Goal: Navigation & Orientation: Find specific page/section

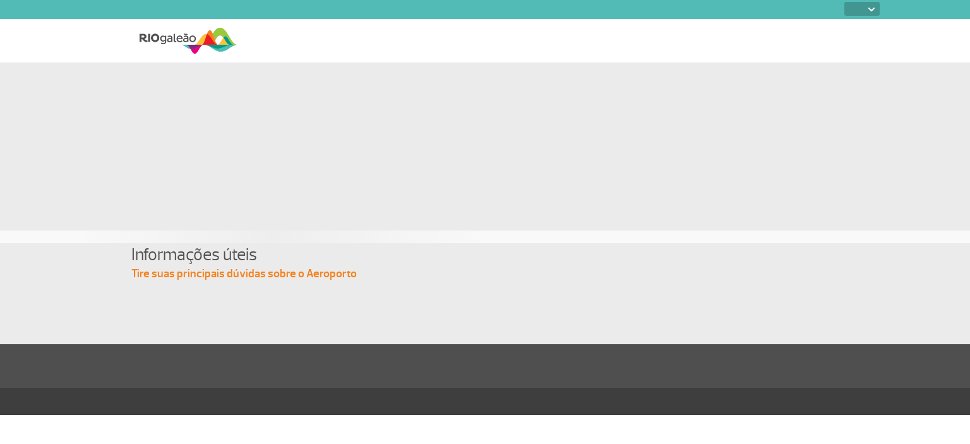
select select
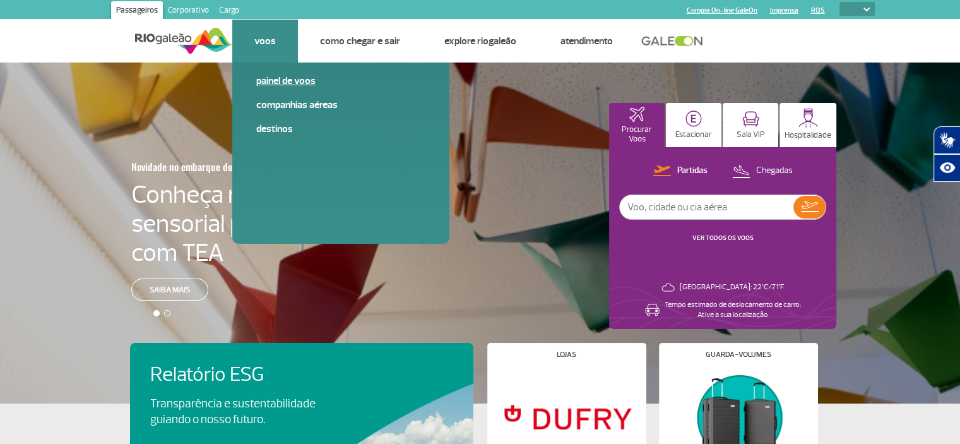
click at [268, 78] on link "Painel de voos" at bounding box center [340, 81] width 169 height 14
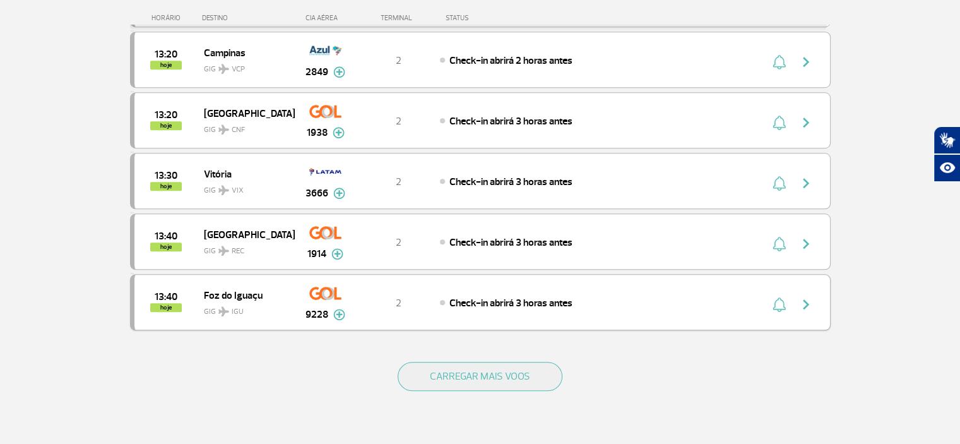
scroll to position [1136, 0]
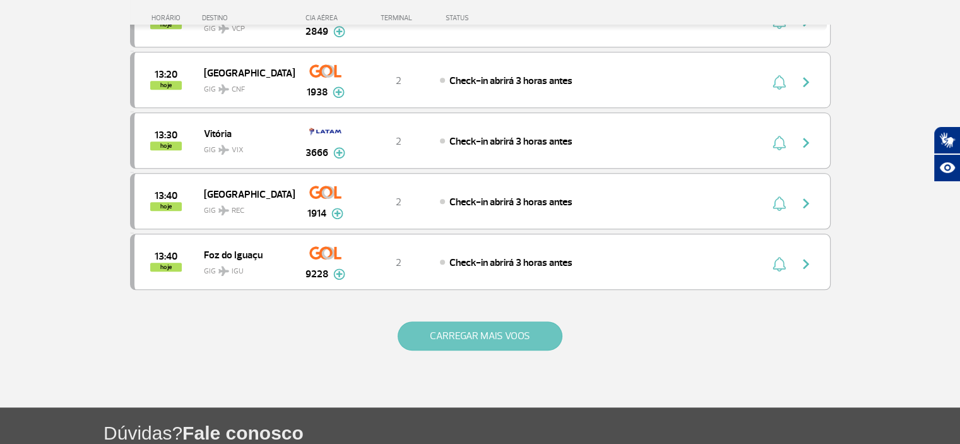
click at [487, 321] on button "CARREGAR MAIS VOOS" at bounding box center [480, 335] width 165 height 29
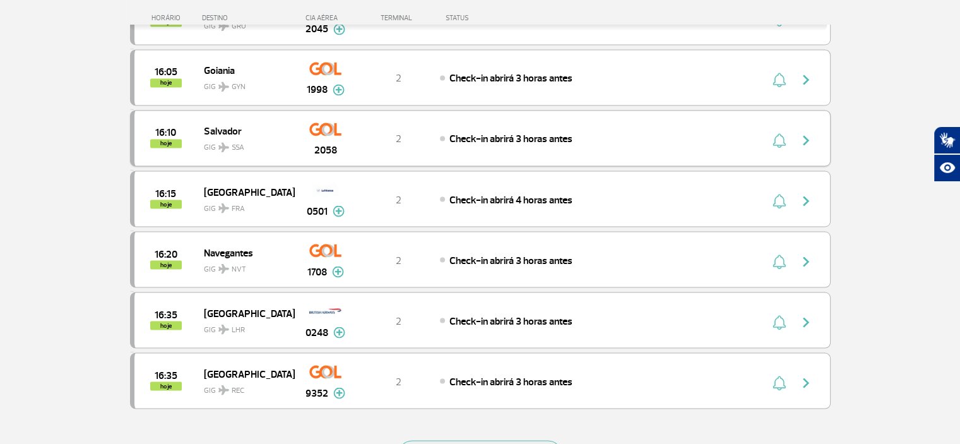
scroll to position [2336, 0]
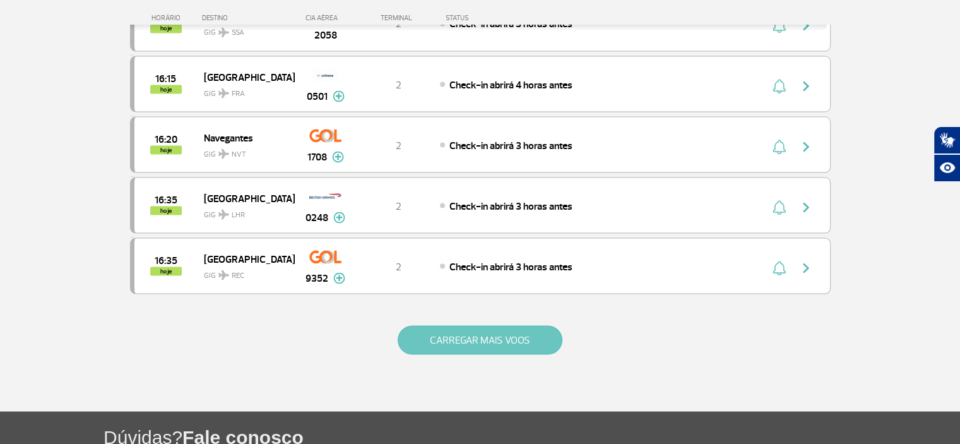
click at [468, 325] on button "CARREGAR MAIS VOOS" at bounding box center [480, 339] width 165 height 29
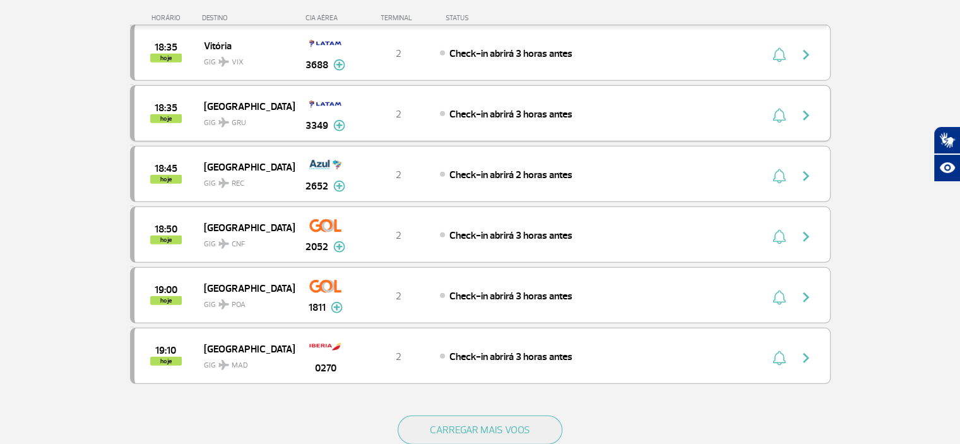
scroll to position [3472, 0]
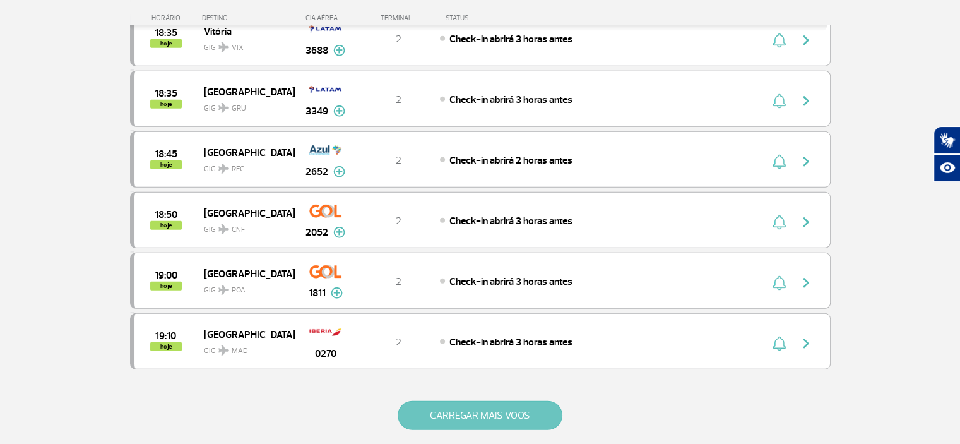
click at [475, 401] on button "CARREGAR MAIS VOOS" at bounding box center [480, 415] width 165 height 29
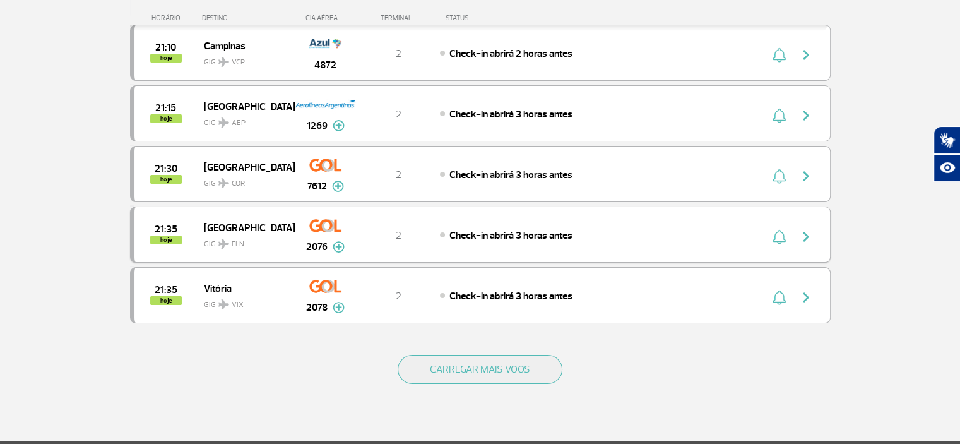
scroll to position [4735, 0]
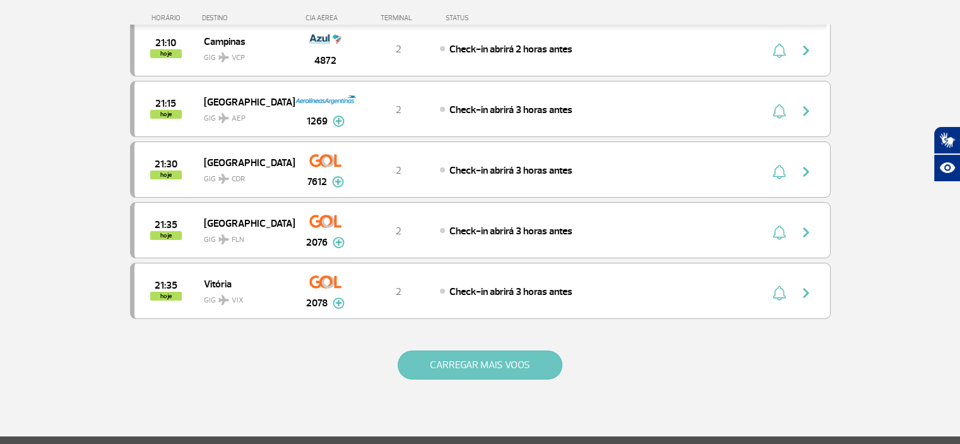
click at [480, 350] on button "CARREGAR MAIS VOOS" at bounding box center [480, 364] width 165 height 29
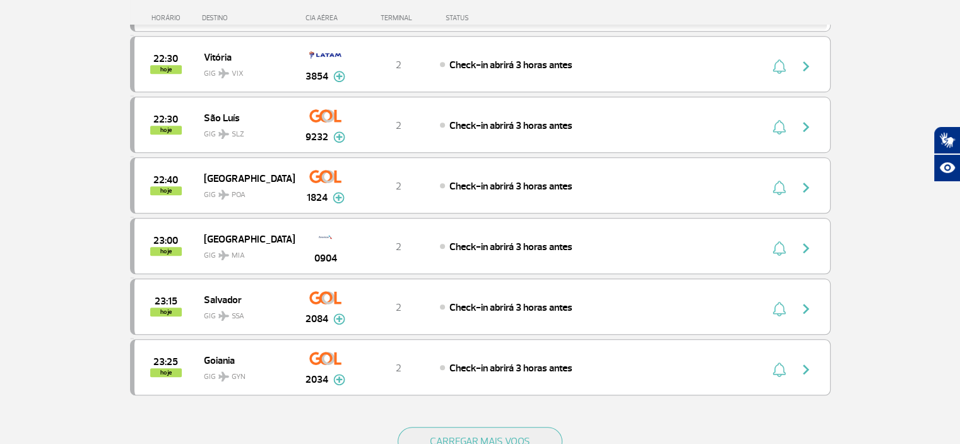
scroll to position [5871, 0]
click at [462, 426] on button "CARREGAR MAIS VOOS" at bounding box center [480, 440] width 165 height 29
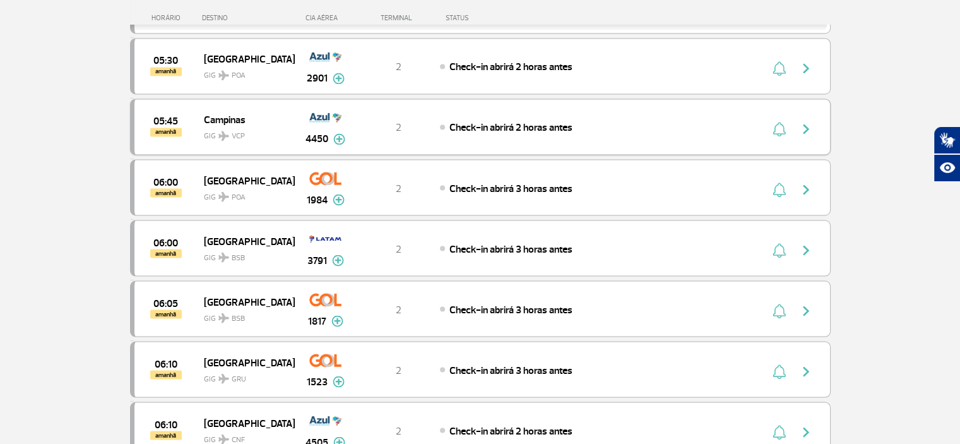
scroll to position [7070, 0]
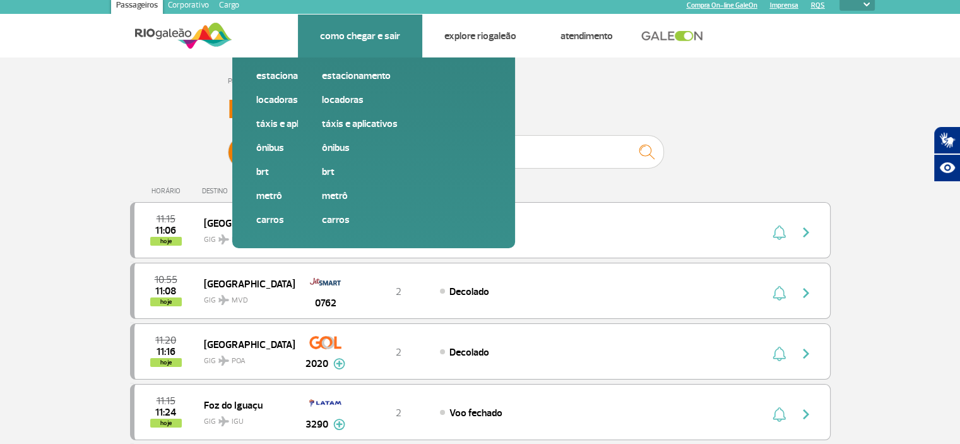
scroll to position [0, 0]
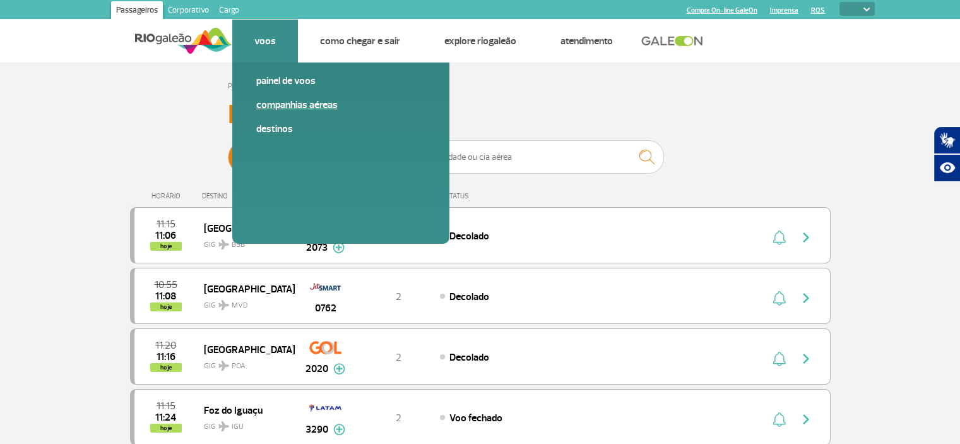
click at [295, 102] on link "Companhias Aéreas" at bounding box center [340, 105] width 169 height 14
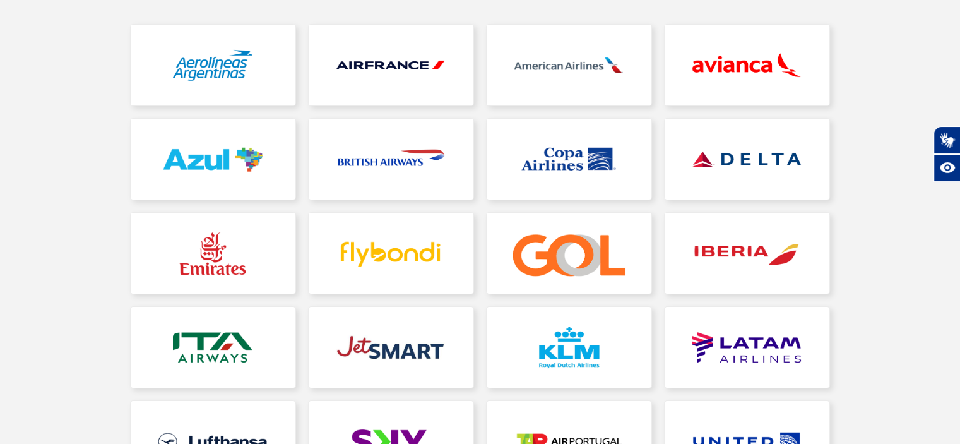
scroll to position [309, 0]
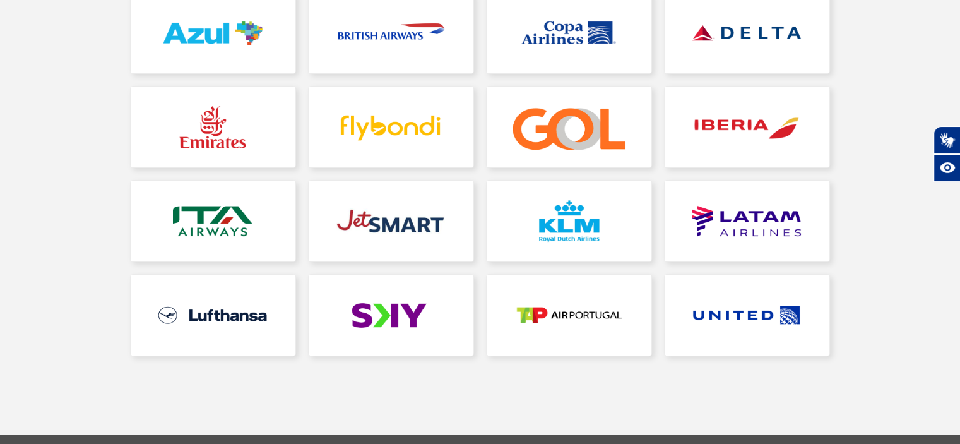
click at [563, 371] on section "Página Inicial > Voos > Companhias Aéreas Companhias Aéreas" at bounding box center [480, 93] width 960 height 681
click at [761, 386] on section "Página Inicial > Voos > Companhias Aéreas Companhias Aéreas" at bounding box center [480, 93] width 960 height 681
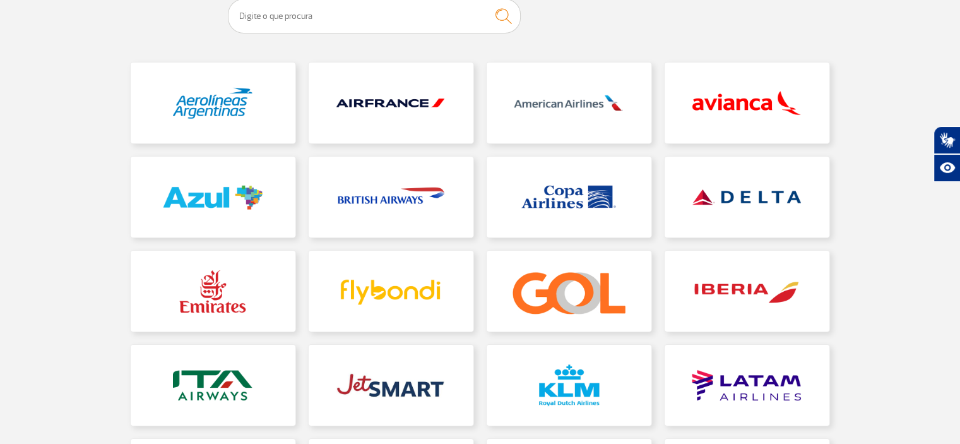
scroll to position [0, 0]
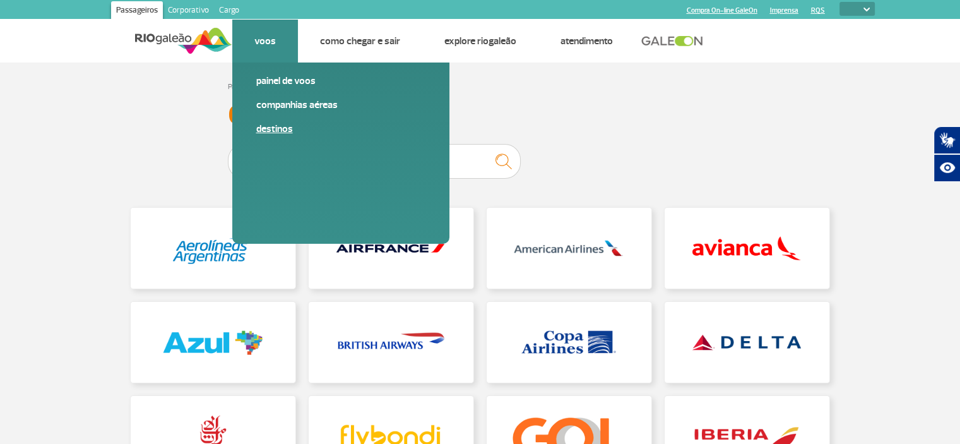
click at [278, 123] on link "Destinos" at bounding box center [340, 129] width 169 height 14
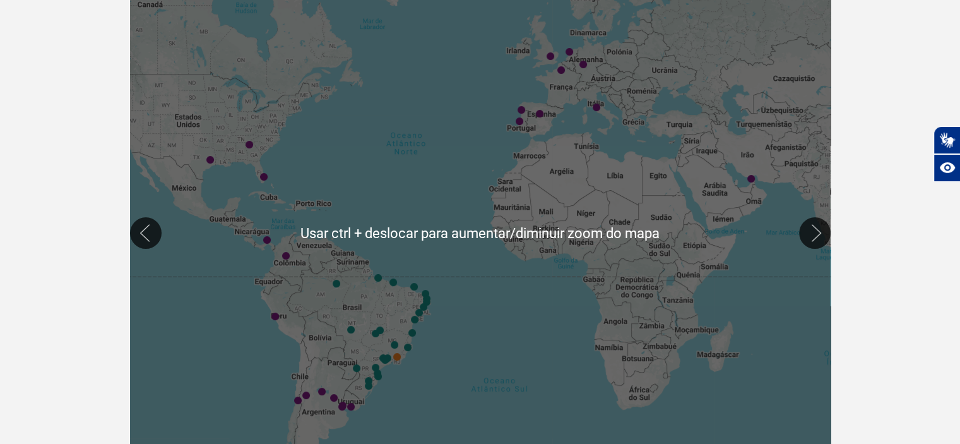
scroll to position [239, 0]
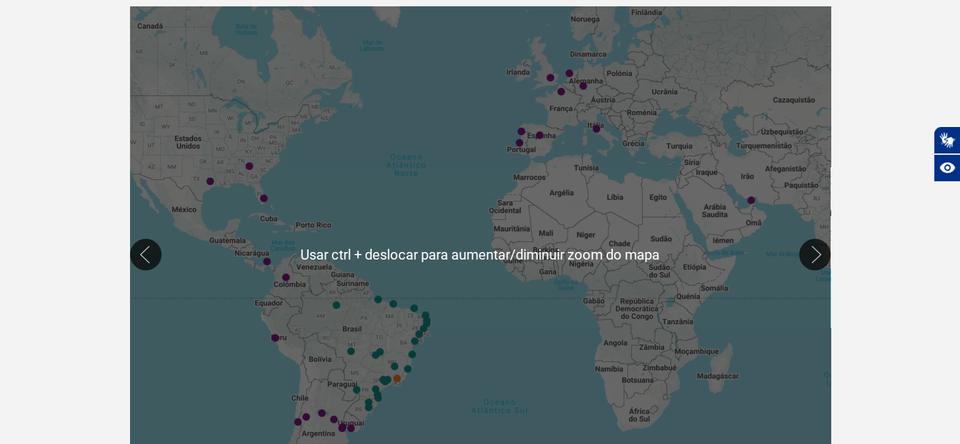
click at [202, 295] on div at bounding box center [480, 254] width 701 height 496
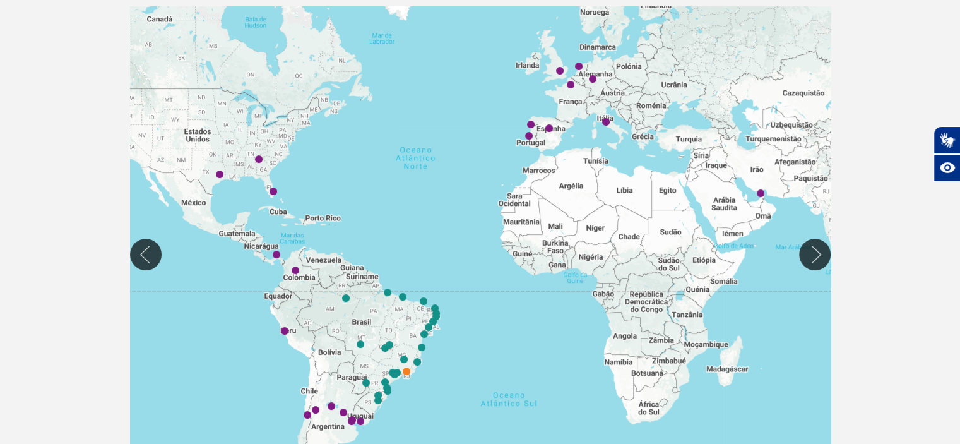
drag, startPoint x: 184, startPoint y: 39, endPoint x: 195, endPoint y: 33, distance: 12.5
click at [195, 33] on div at bounding box center [480, 254] width 701 height 496
